Goal: Task Accomplishment & Management: Manage account settings

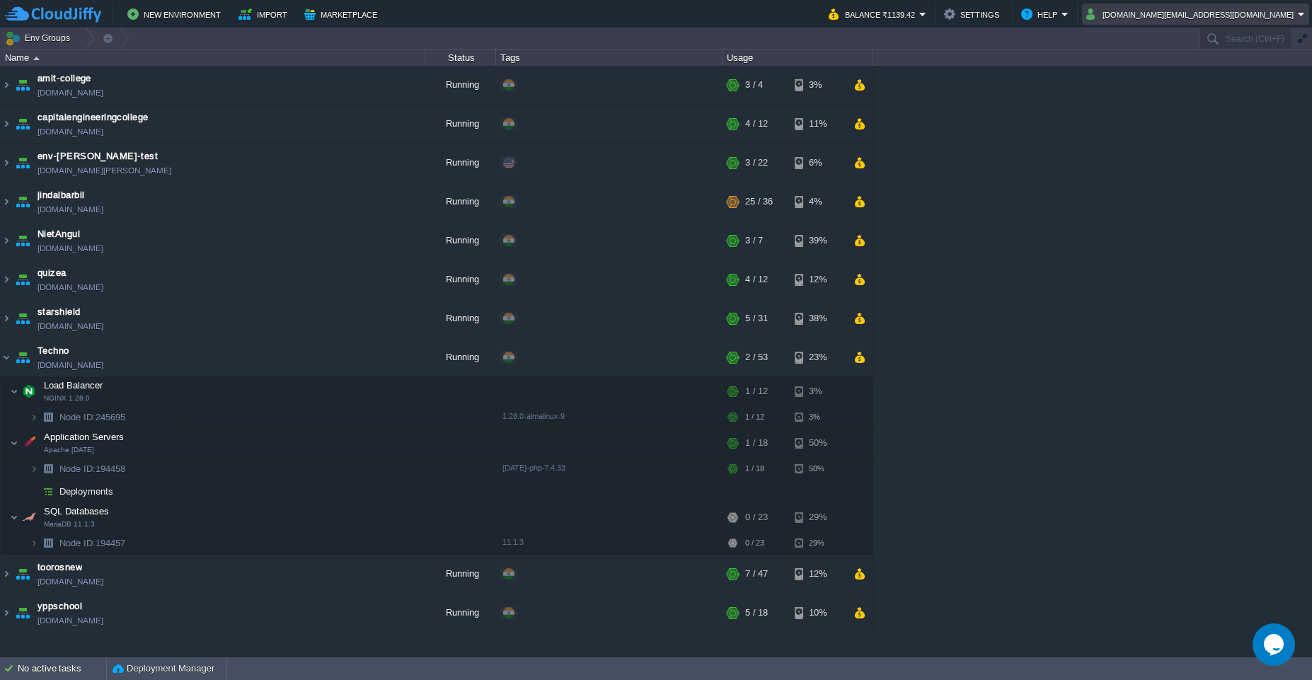
click at [1304, 17] on em "cakiweb.com@gmail.com" at bounding box center [1195, 14] width 219 height 17
click at [1222, 79] on link "Sign out" at bounding box center [1236, 75] width 140 height 16
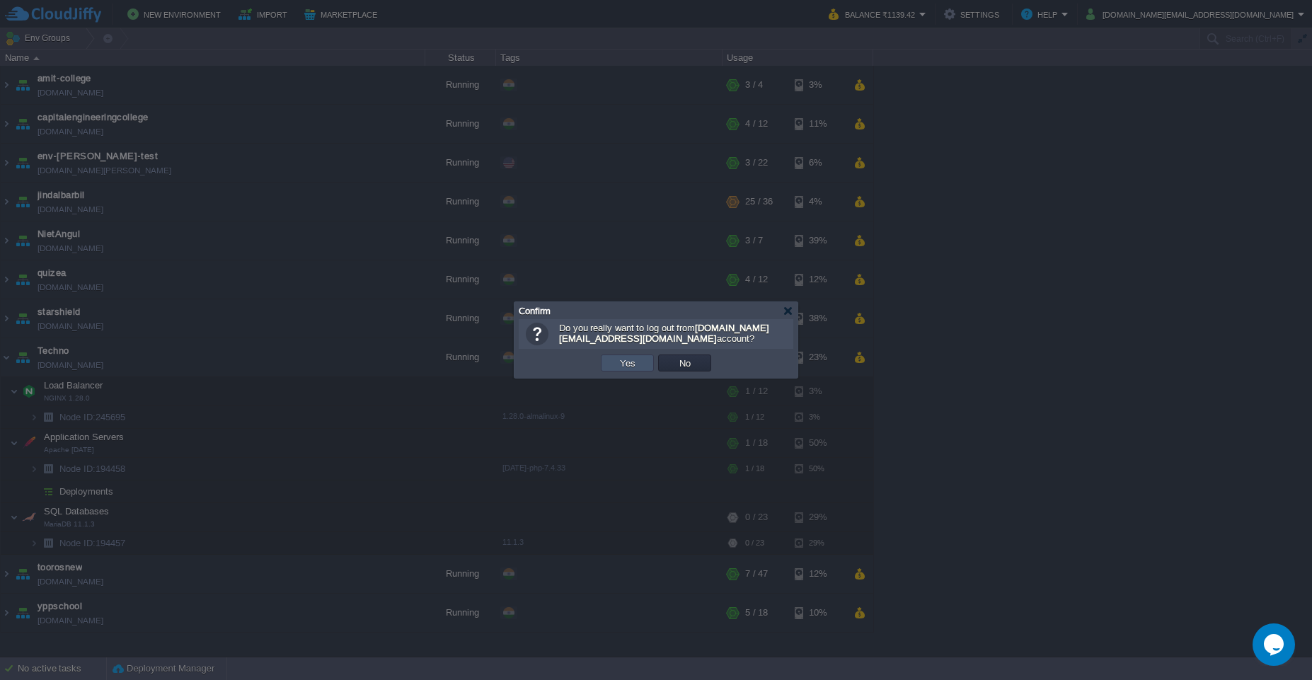
click at [628, 369] on button "Yes" at bounding box center [628, 363] width 24 height 13
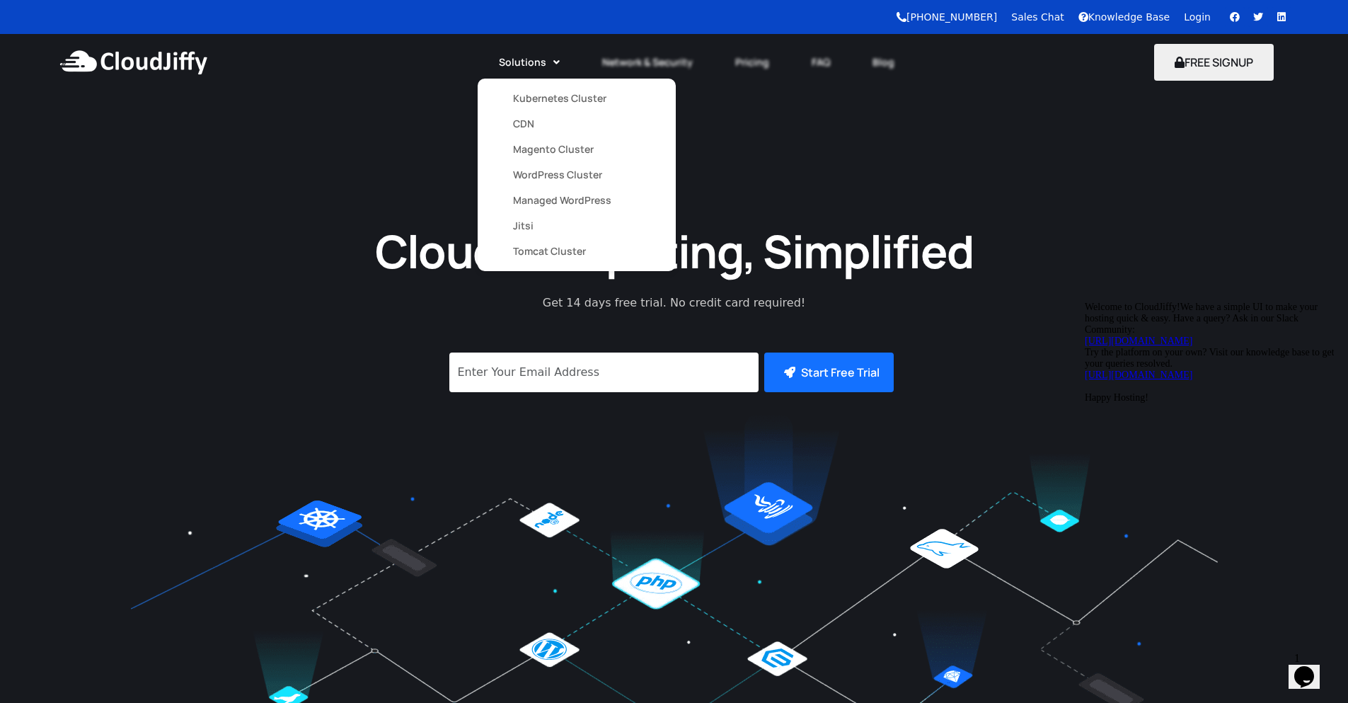
click at [541, 105] on link "Kubernetes Cluster" at bounding box center [576, 98] width 127 height 25
click at [523, 154] on link "Magento Cluster" at bounding box center [576, 149] width 127 height 25
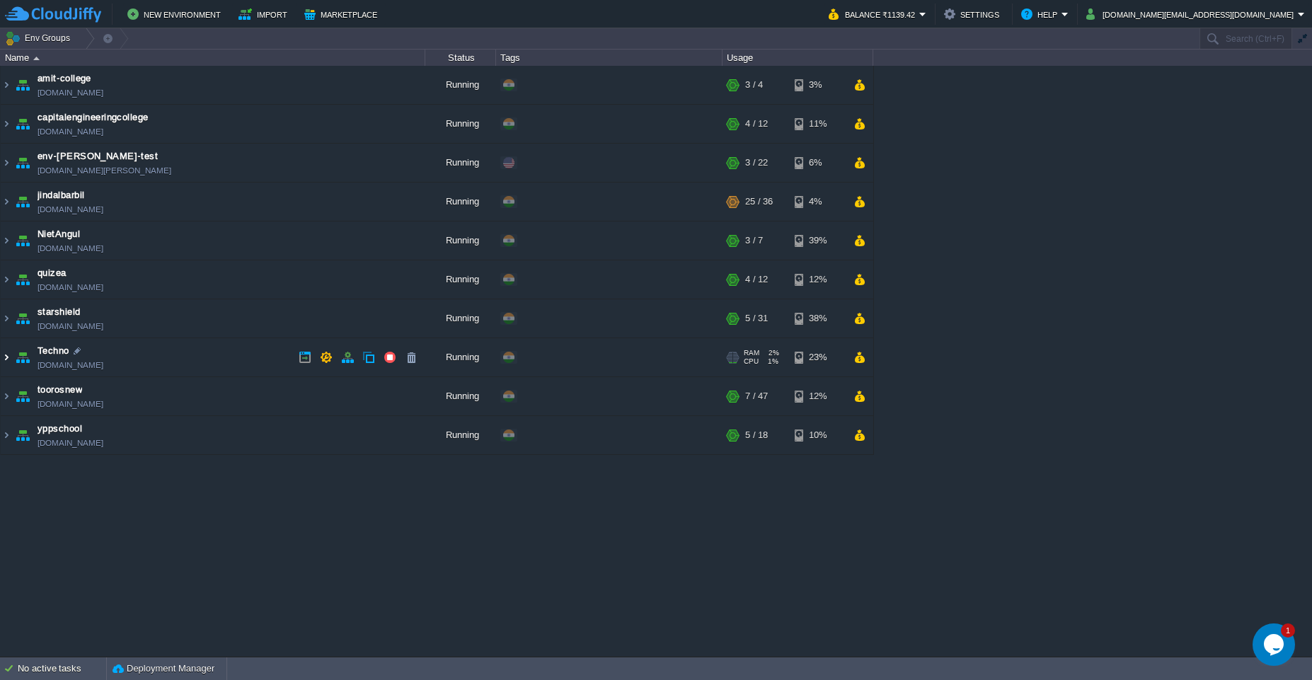
click at [4, 358] on img at bounding box center [6, 357] width 11 height 38
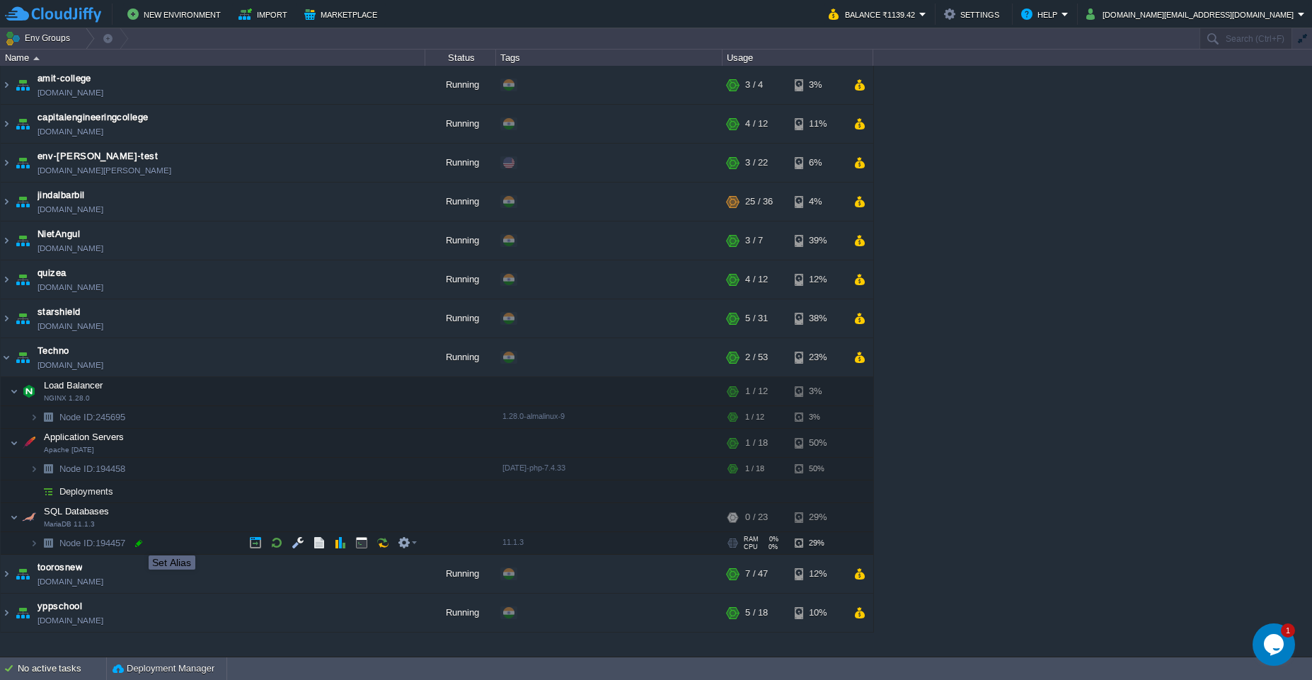
click at [138, 543] on div at bounding box center [138, 543] width 13 height 13
click at [114, 541] on input "194457" at bounding box center [241, 543] width 367 height 18
click at [117, 546] on input "194457" at bounding box center [241, 543] width 367 height 18
drag, startPoint x: 115, startPoint y: 545, endPoint x: 56, endPoint y: 544, distance: 59.4
click at [56, 544] on div "amit-college amit-college.cloudjiffy.net Running + Add to Env Group RAM 30% CPU…" at bounding box center [656, 361] width 1312 height 591
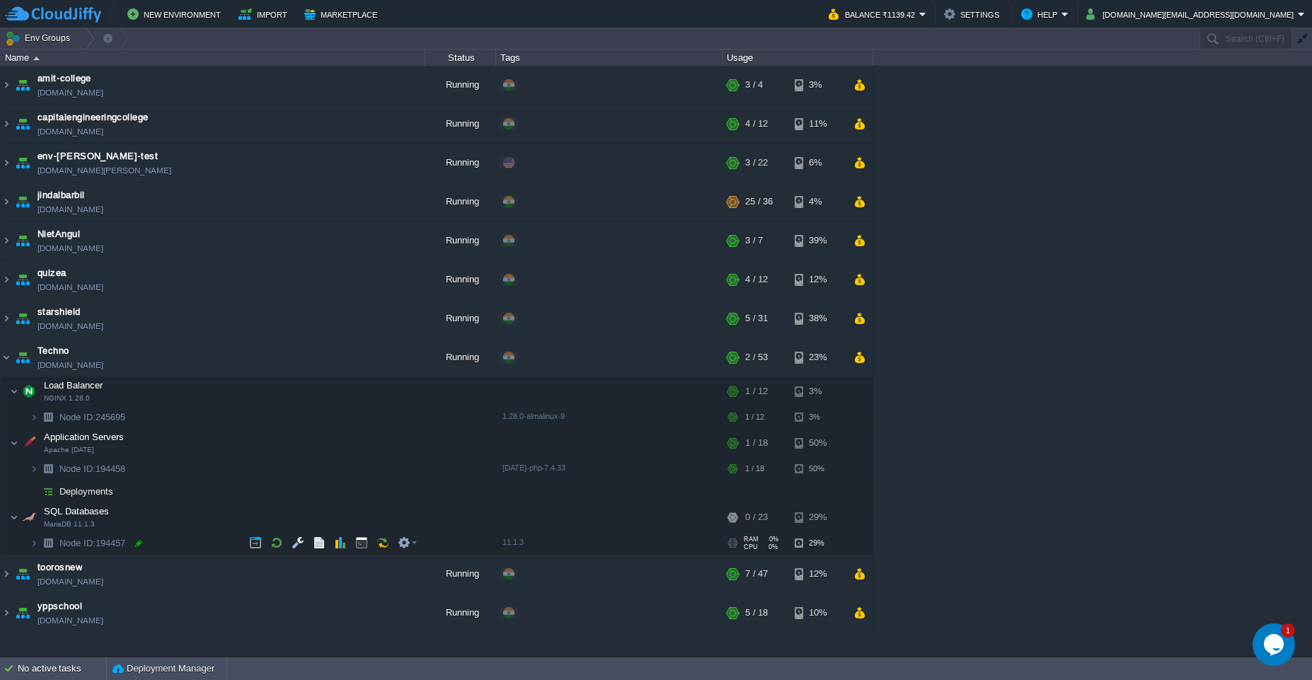
click at [134, 546] on div at bounding box center [138, 543] width 13 height 13
type input "194457"
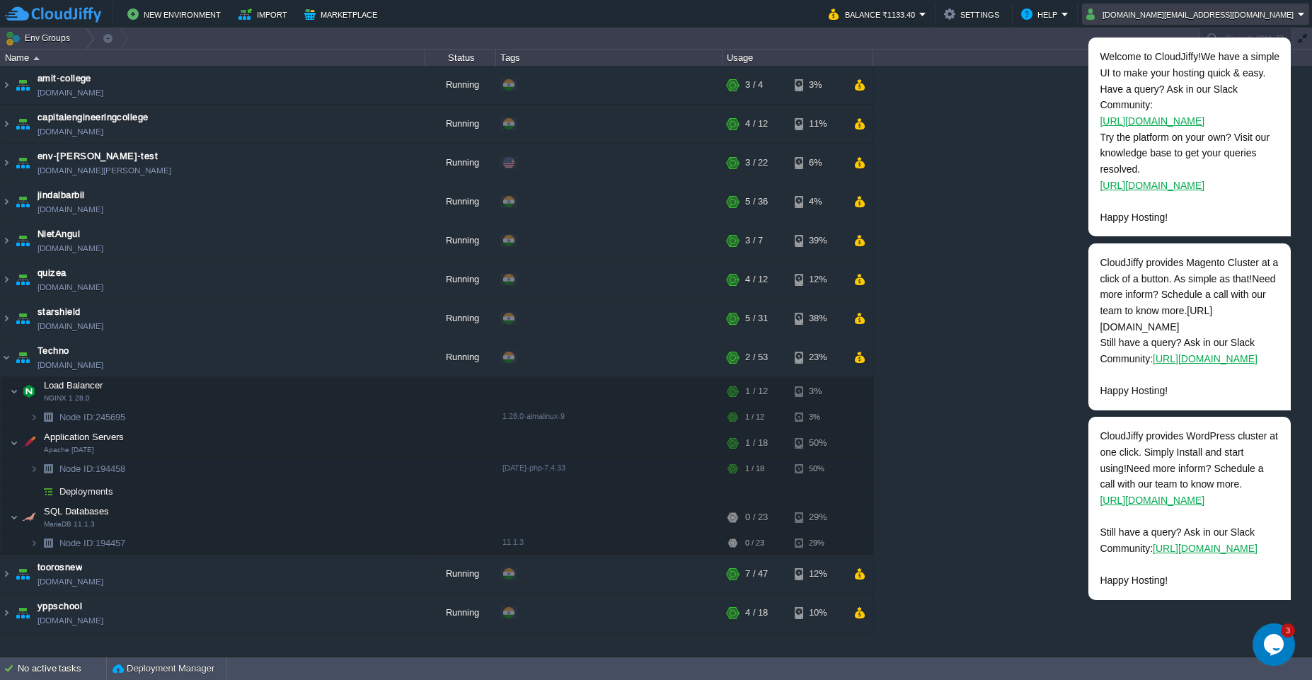
click at [1299, 18] on em "cakiweb.com@gmail.com" at bounding box center [1195, 14] width 219 height 17
click at [1011, 316] on div "amit-college amit-college.cloudjiffy.net Running + Add to Env Group RAM 30% CPU…" at bounding box center [656, 361] width 1312 height 591
click at [1283, 23] on icon "Chat attention grabber" at bounding box center [1282, 17] width 13 height 13
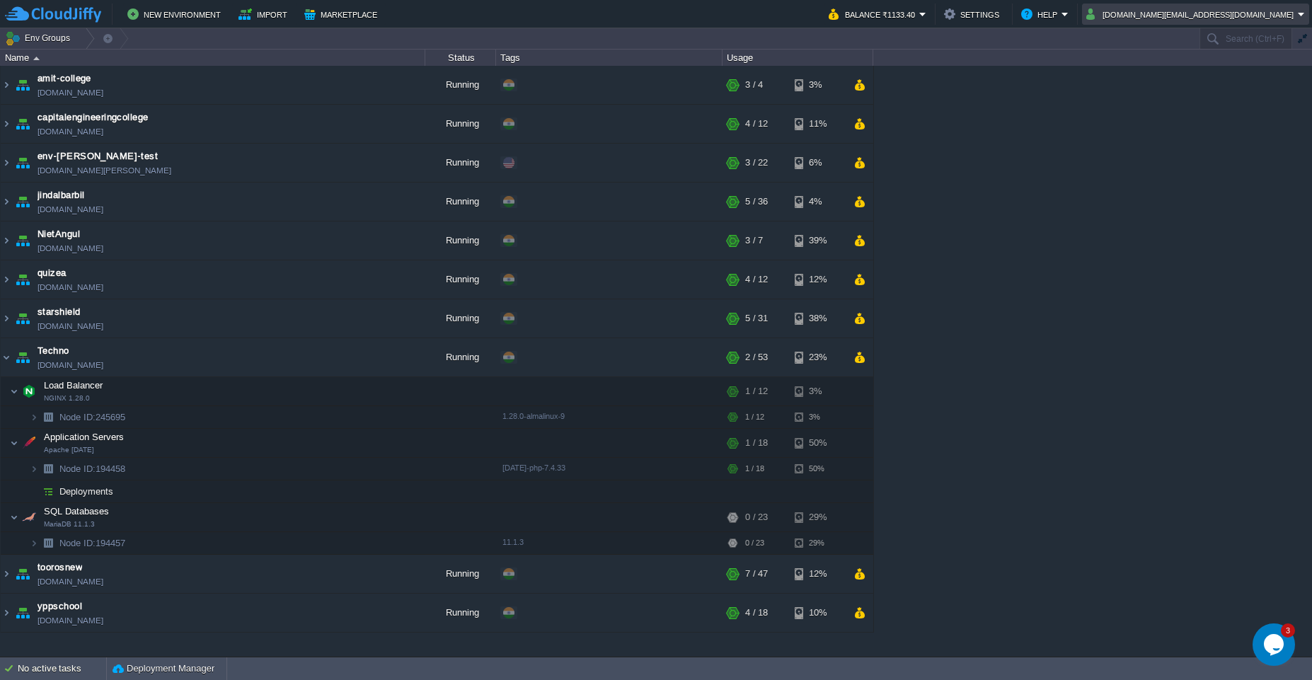
click at [1302, 17] on em "cakiweb.com@gmail.com" at bounding box center [1195, 14] width 219 height 17
click at [1220, 78] on link "Sign out" at bounding box center [1236, 75] width 140 height 16
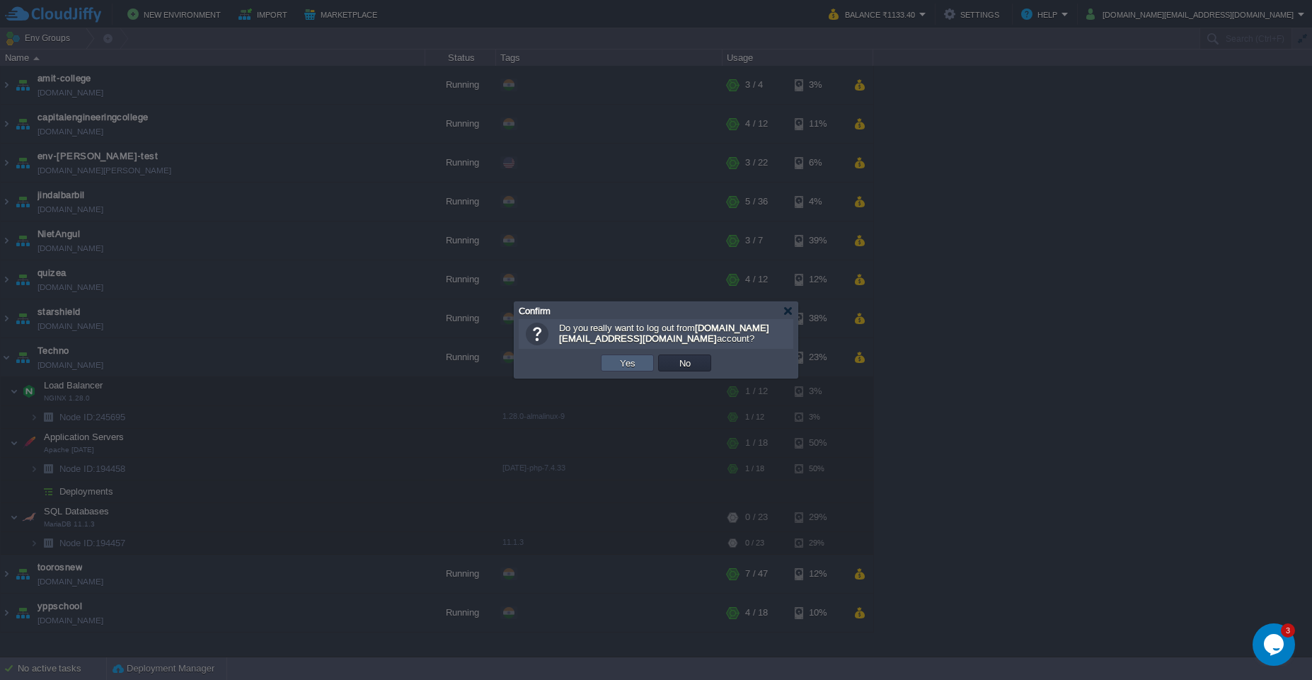
click at [630, 366] on button "Yes" at bounding box center [628, 363] width 24 height 13
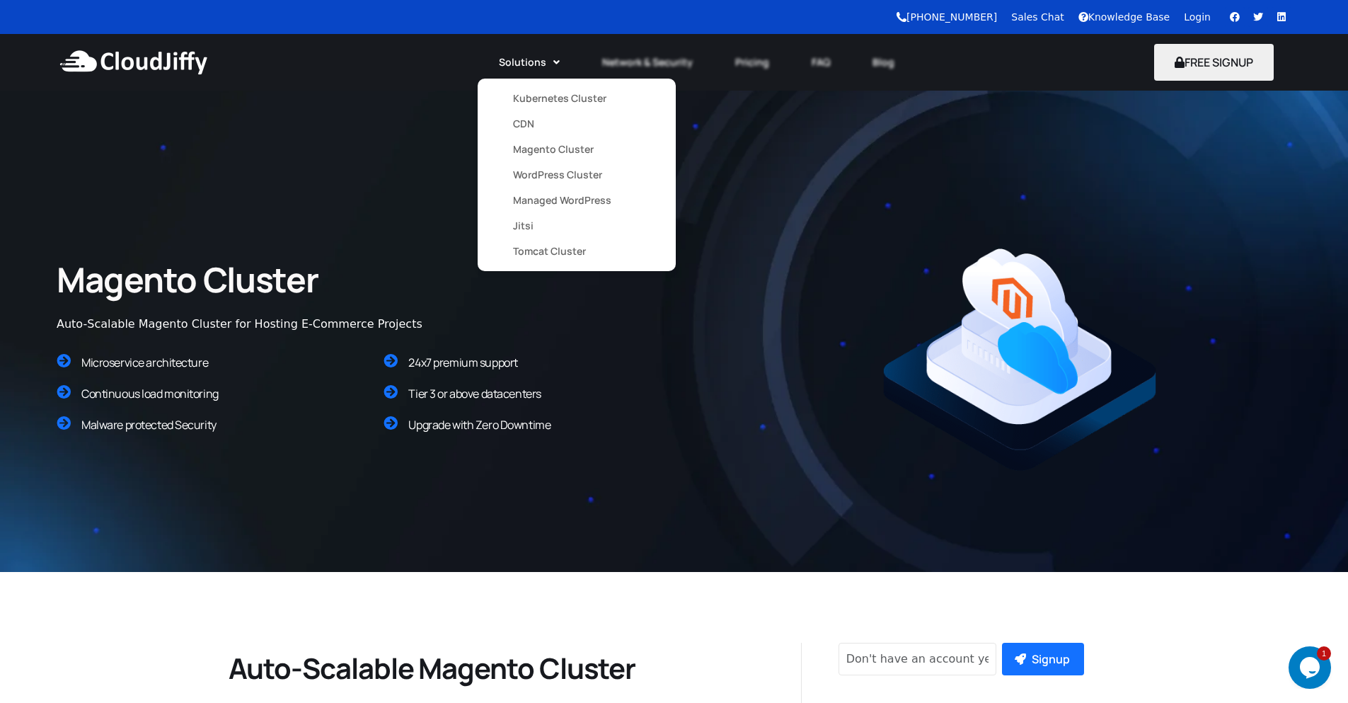
click at [536, 179] on link "WordPress Cluster" at bounding box center [576, 174] width 127 height 25
